Goal: Book appointment/travel/reservation

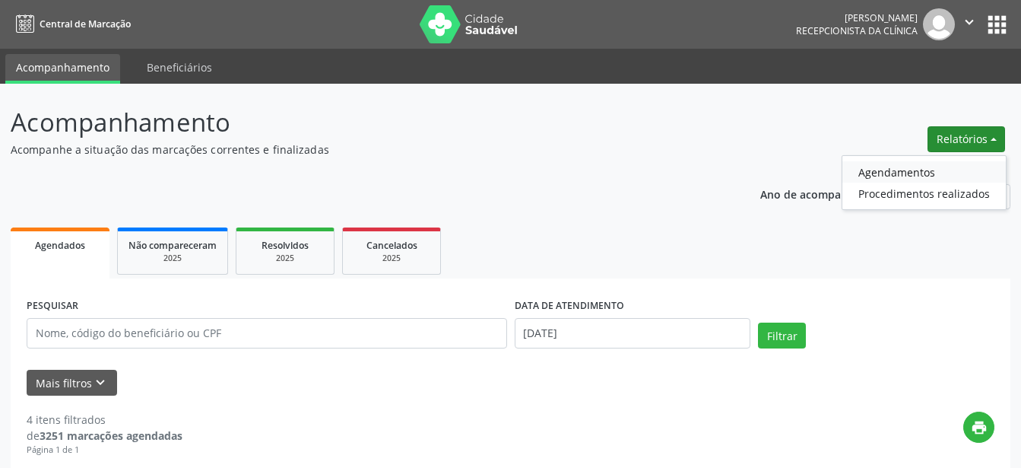
click at [919, 165] on link "Agendamentos" at bounding box center [925, 171] width 164 height 21
select select "8"
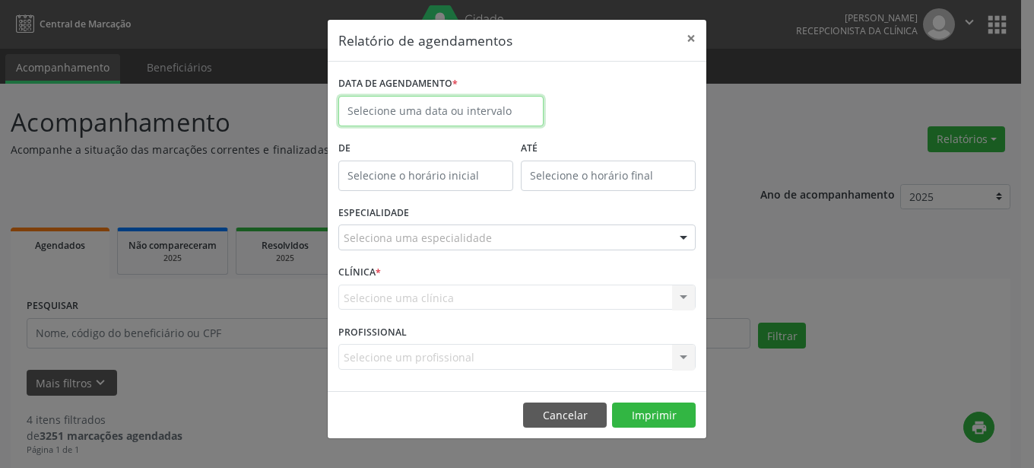
click at [489, 113] on input "text" at bounding box center [440, 111] width 205 height 30
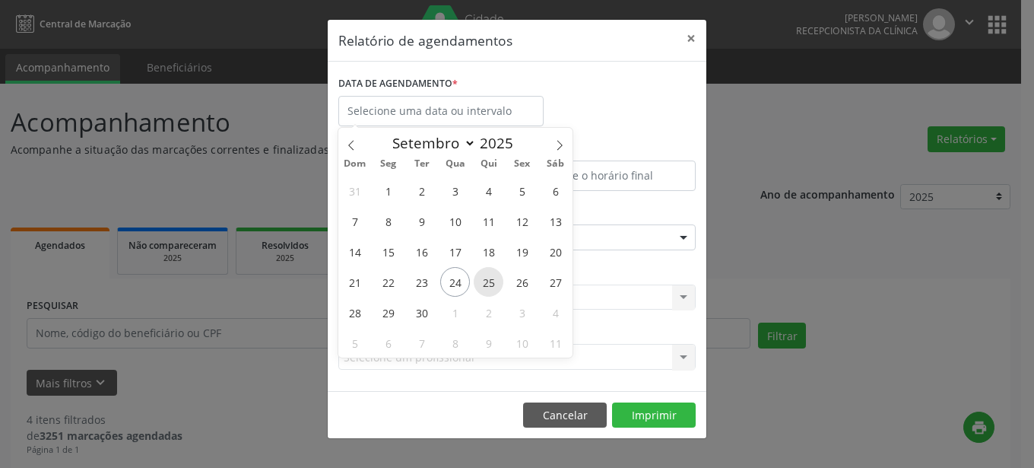
click at [481, 283] on span "25" at bounding box center [489, 282] width 30 height 30
type input "[DATE]"
click at [481, 283] on span "25" at bounding box center [489, 282] width 30 height 30
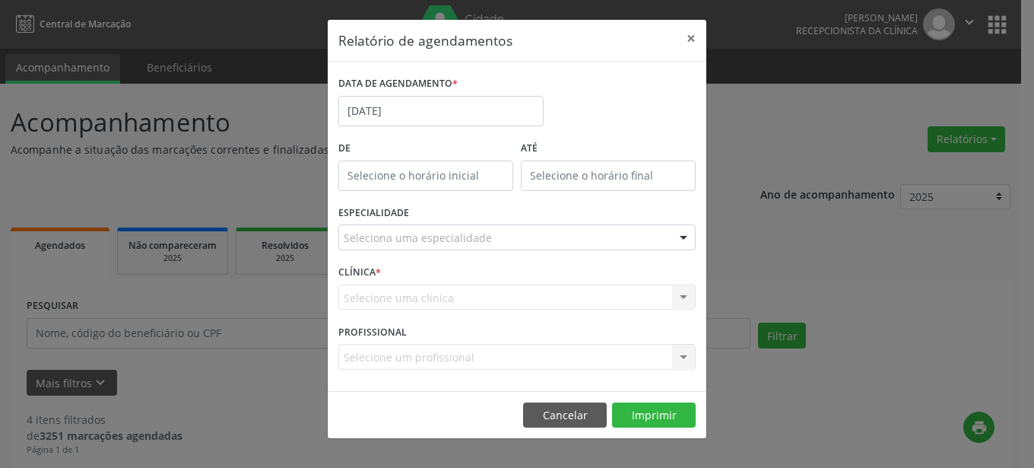
click at [681, 239] on div at bounding box center [683, 238] width 23 height 26
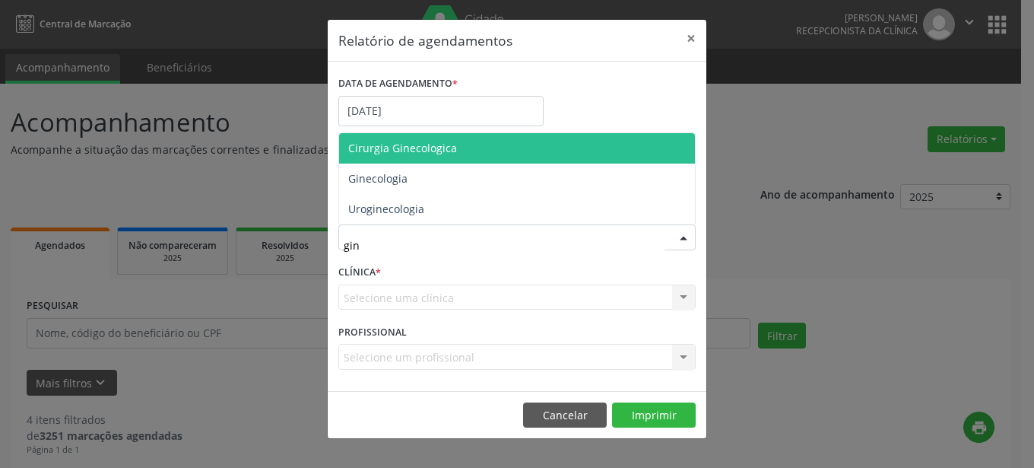
type input "gine"
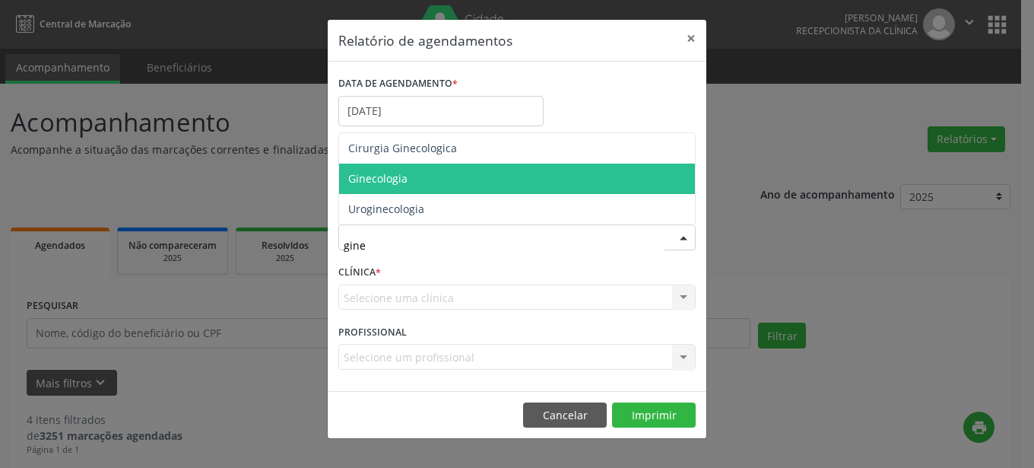
click at [407, 179] on span "Ginecologia" at bounding box center [517, 179] width 356 height 30
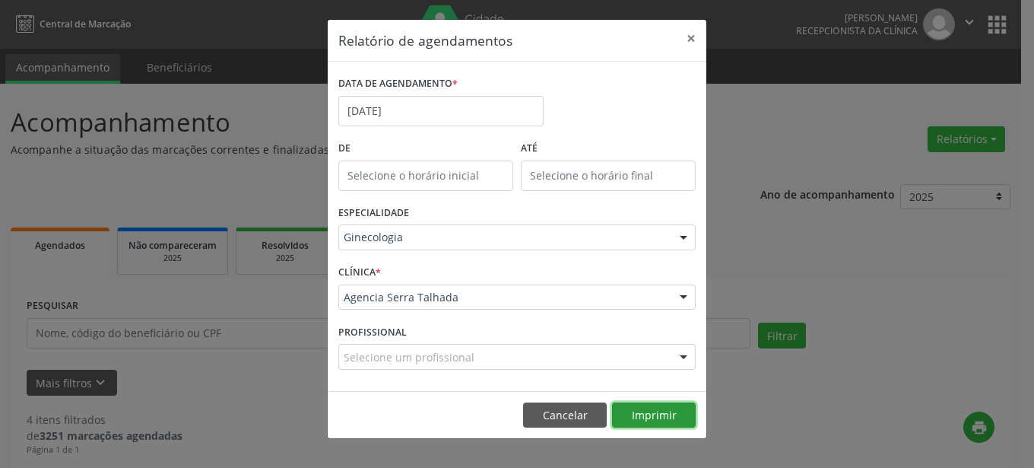
click at [651, 407] on button "Imprimir" at bounding box center [654, 415] width 84 height 26
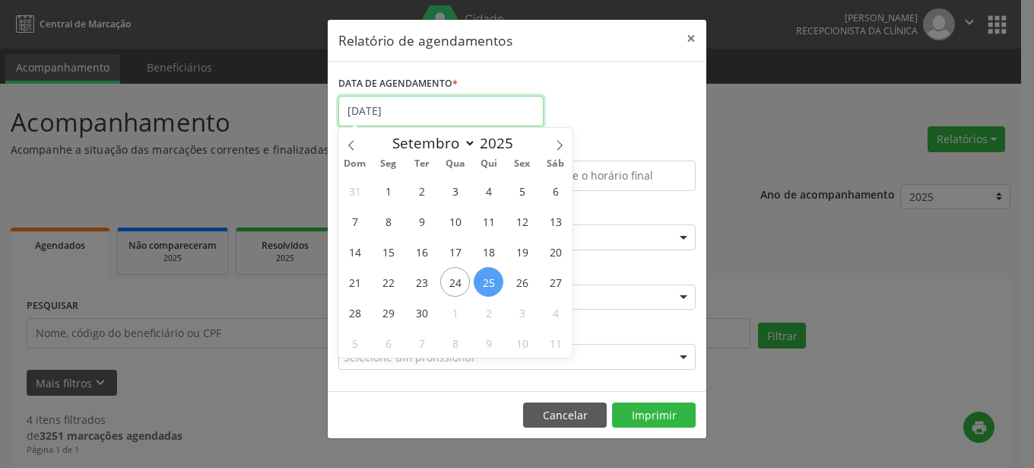
click at [474, 103] on input "[DATE]" at bounding box center [440, 111] width 205 height 30
click at [526, 277] on span "26" at bounding box center [522, 282] width 30 height 30
type input "[DATE]"
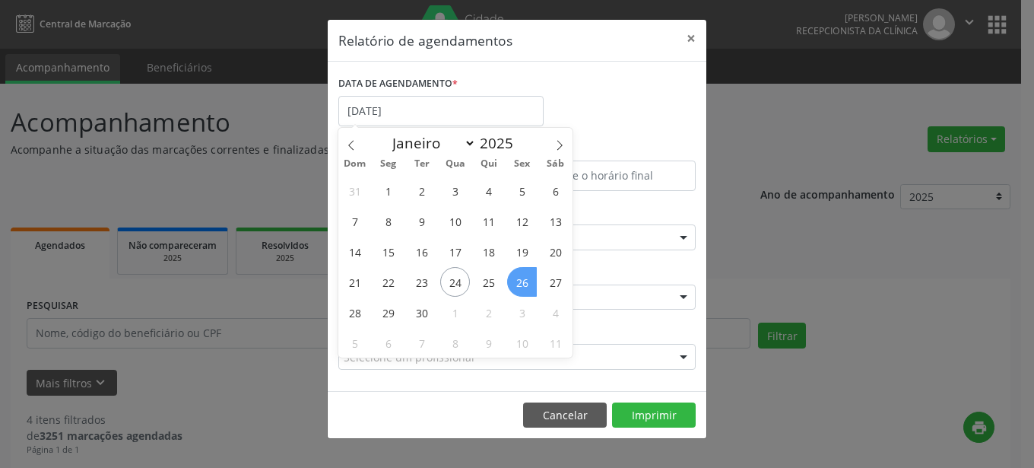
click at [526, 277] on span "26" at bounding box center [522, 282] width 30 height 30
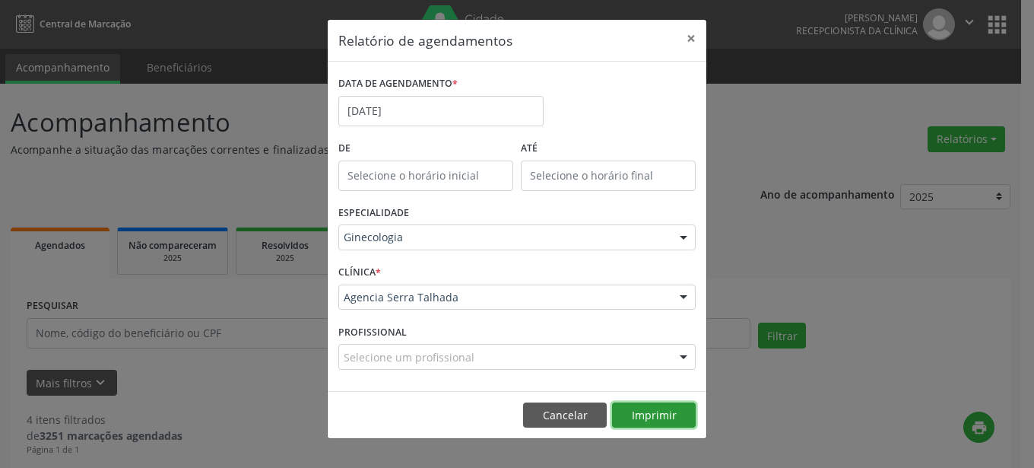
click at [627, 411] on button "Imprimir" at bounding box center [654, 415] width 84 height 26
